Goal: Information Seeking & Learning: Understand process/instructions

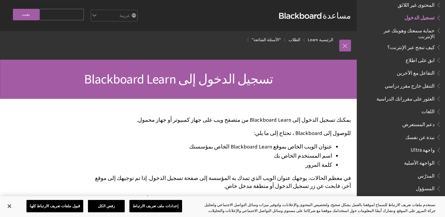
click at [421, 15] on span "تسجيل الدخول" at bounding box center [419, 17] width 30 height 8
click at [5, 206] on button "إغلاق" at bounding box center [9, 206] width 13 height 13
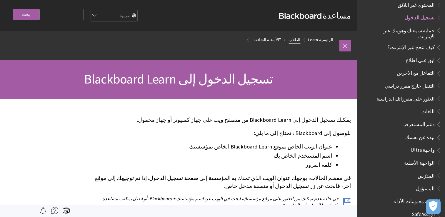
click at [300, 39] on link "الطلاب" at bounding box center [294, 39] width 12 height 7
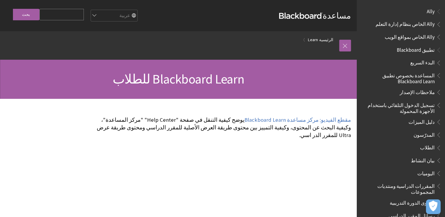
scroll to position [420, 0]
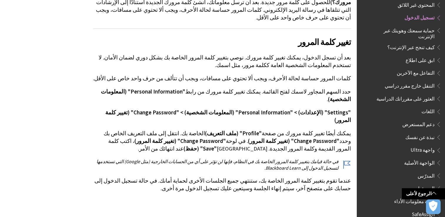
scroll to position [1493, 0]
